Goal: Task Accomplishment & Management: Manage account settings

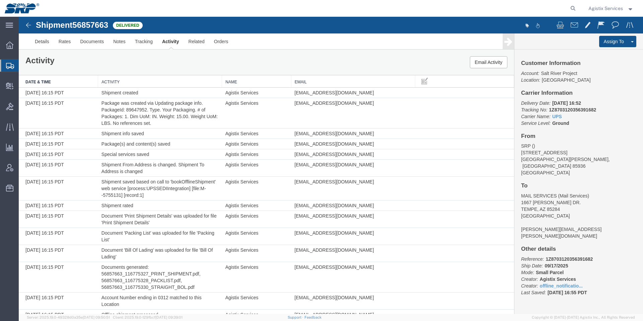
scroll to position [8, 0]
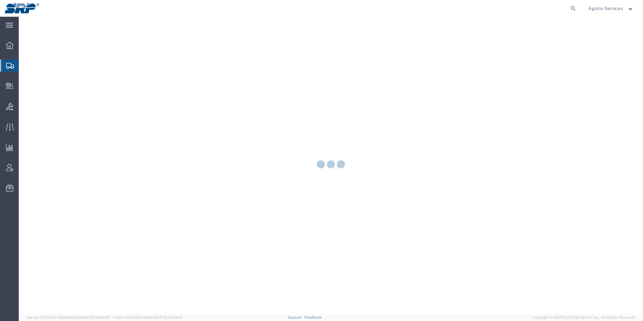
click at [609, 9] on span "Agistix Services" at bounding box center [605, 8] width 34 height 7
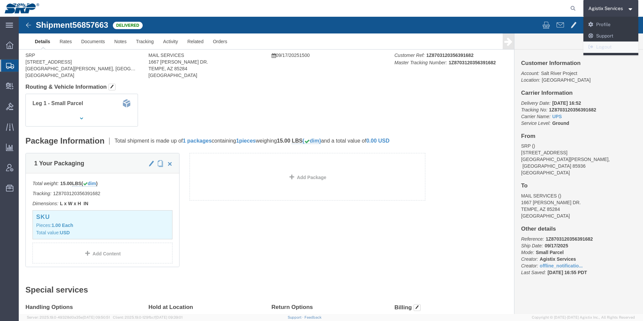
click at [605, 49] on link "Logout" at bounding box center [610, 47] width 55 height 11
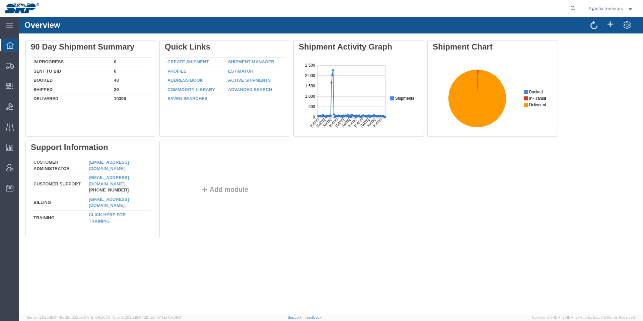
click at [603, 8] on span "Agistix Services" at bounding box center [605, 8] width 34 height 7
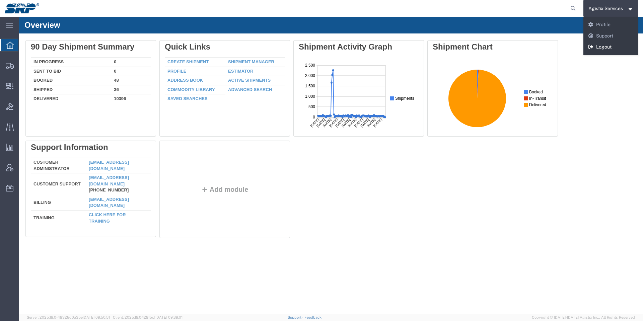
click at [605, 46] on link "Logout" at bounding box center [610, 47] width 55 height 11
